Goal: Transaction & Acquisition: Book appointment/travel/reservation

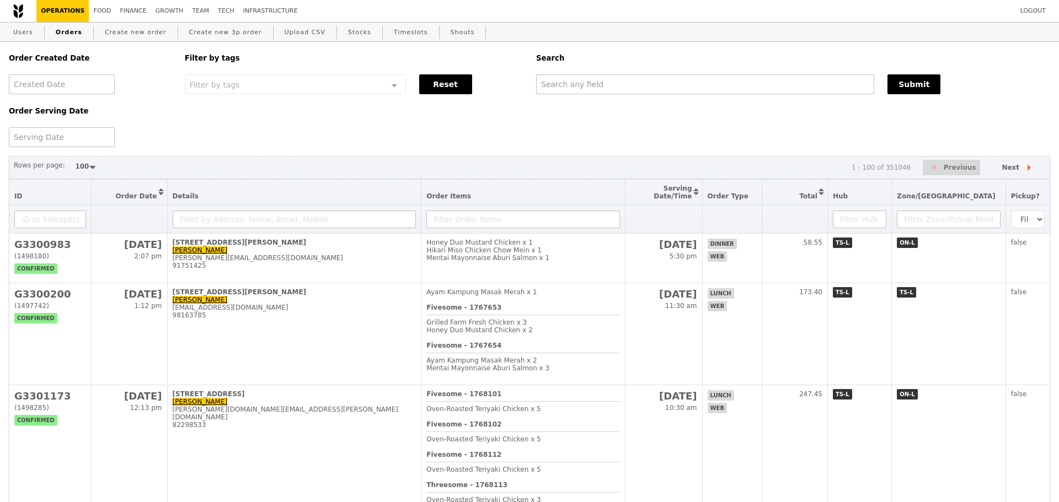
select select "100"
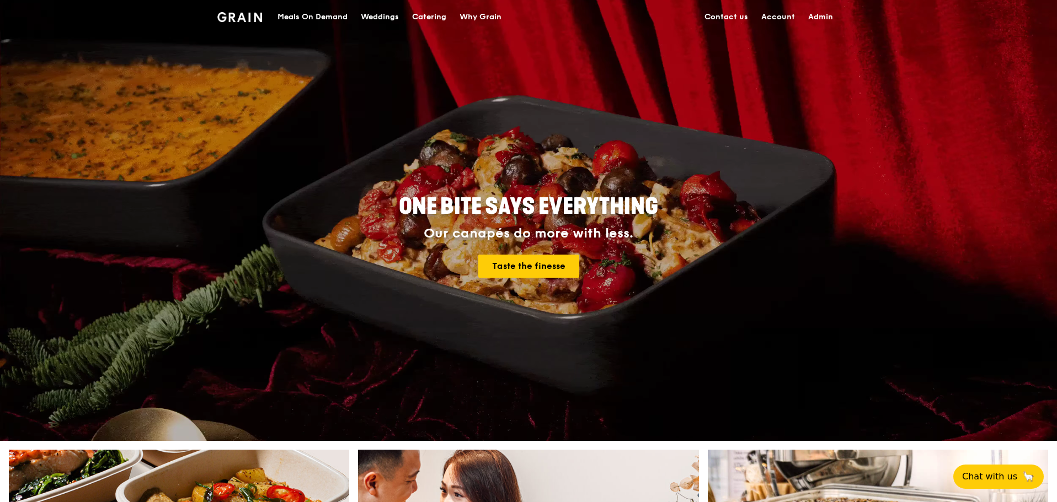
click at [312, 13] on div "Meals On Demand" at bounding box center [312, 17] width 70 height 33
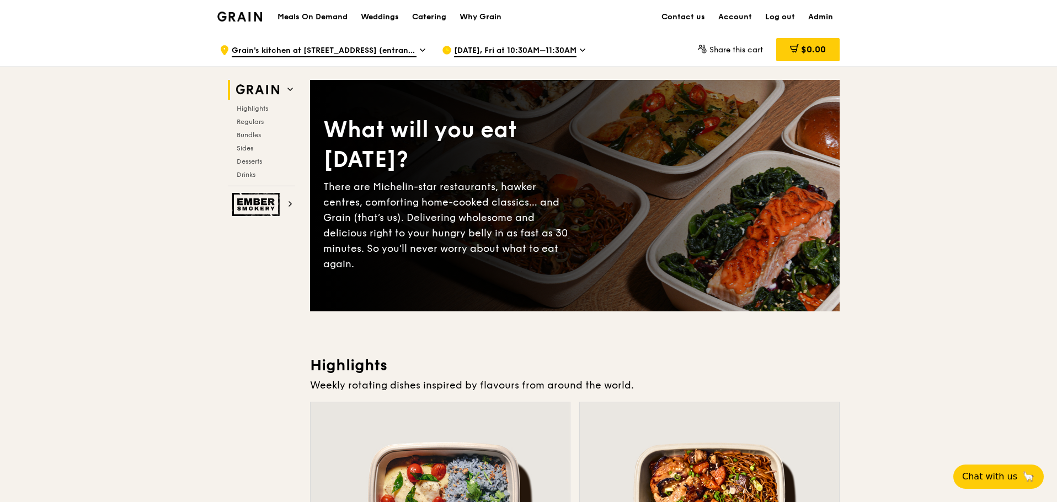
click at [539, 47] on span "Oct 17, Fri at 10:30AM–11:30AM" at bounding box center [515, 51] width 122 height 12
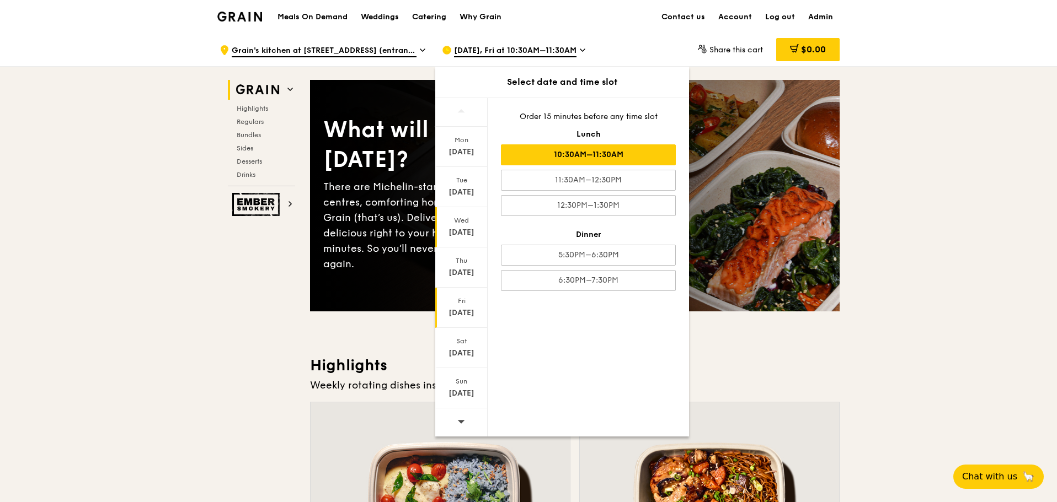
click at [466, 235] on div "Oct 15" at bounding box center [461, 232] width 49 height 11
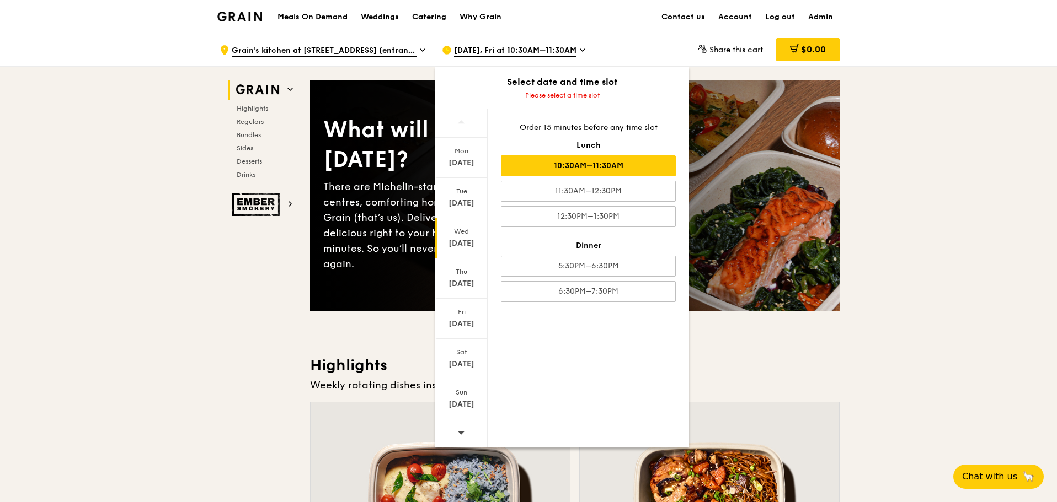
click at [616, 165] on div "10:30AM–11:30AM" at bounding box center [588, 166] width 175 height 21
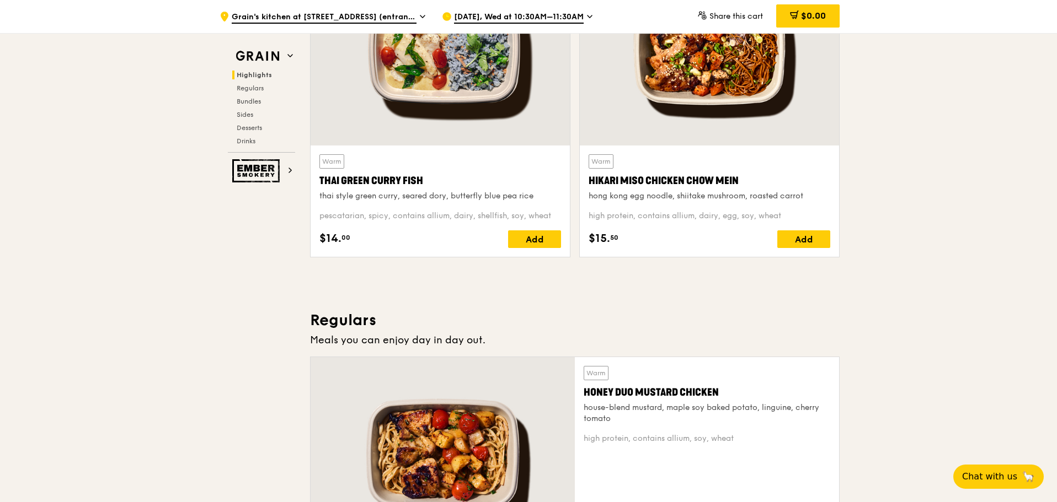
scroll to position [459, 0]
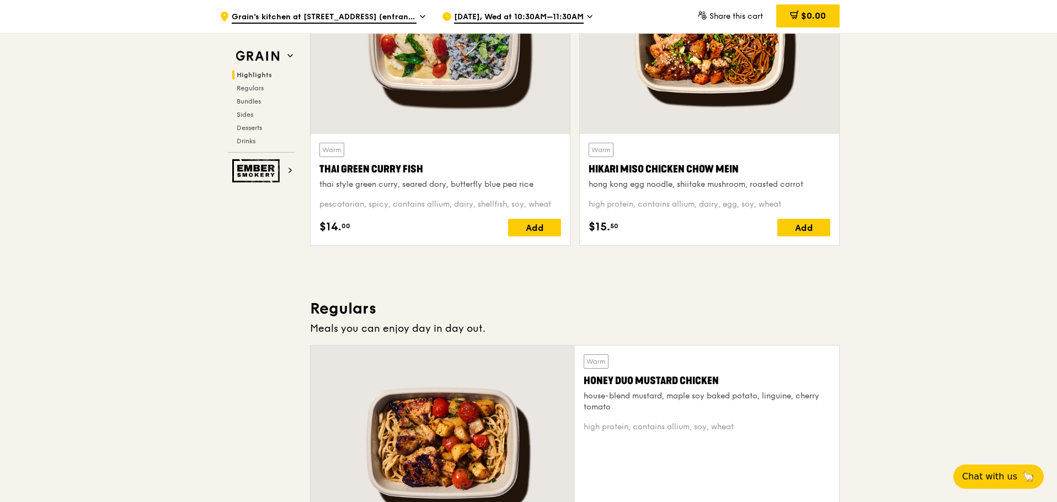
drag, startPoint x: 958, startPoint y: 359, endPoint x: 843, endPoint y: 480, distance: 167.4
